Goal: Information Seeking & Learning: Learn about a topic

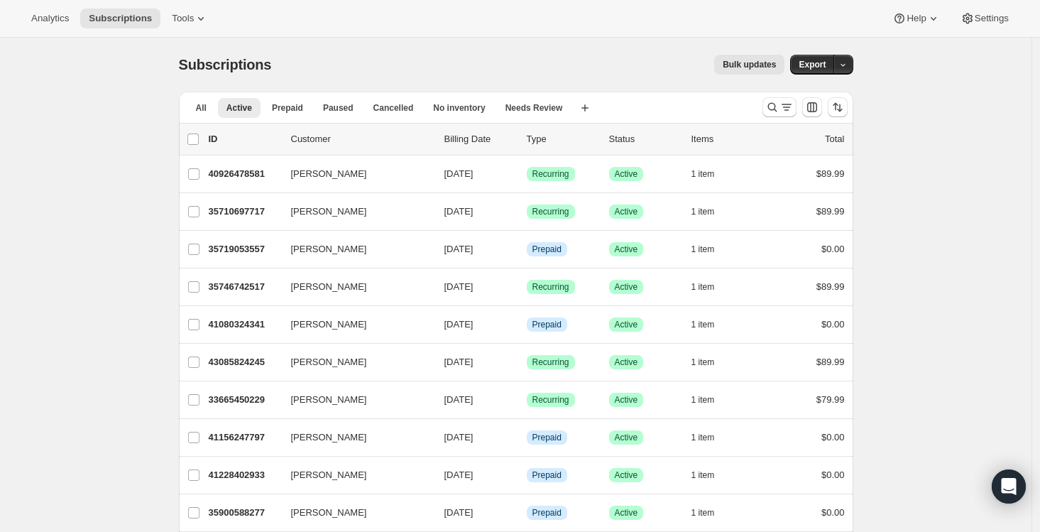
click at [35, 4] on div "Analytics Subscriptions Tools Help Settings" at bounding box center [520, 19] width 1040 height 38
click at [41, 19] on span "Analytics" at bounding box center [50, 18] width 38 height 11
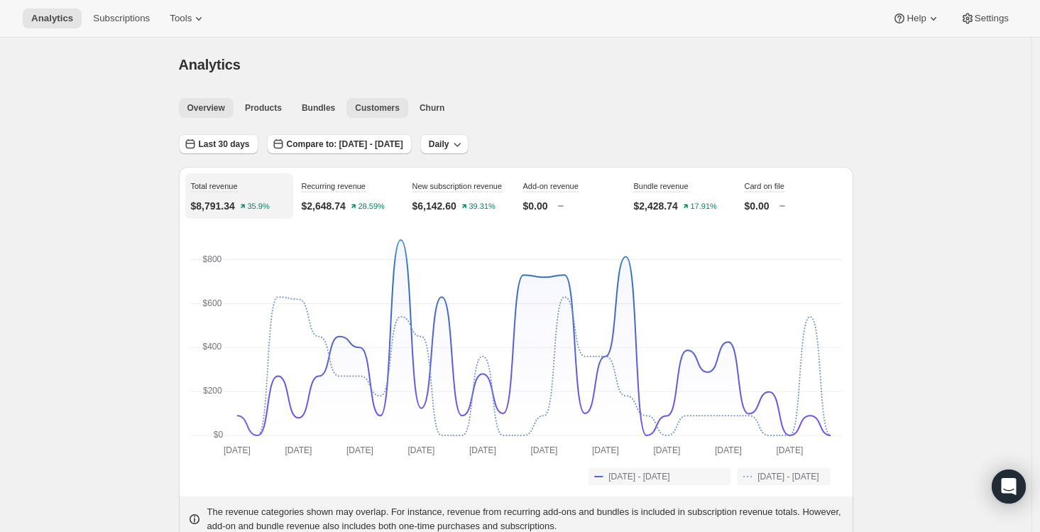
click at [371, 107] on span "Customers" at bounding box center [377, 107] width 45 height 11
